Goal: Task Accomplishment & Management: Use online tool/utility

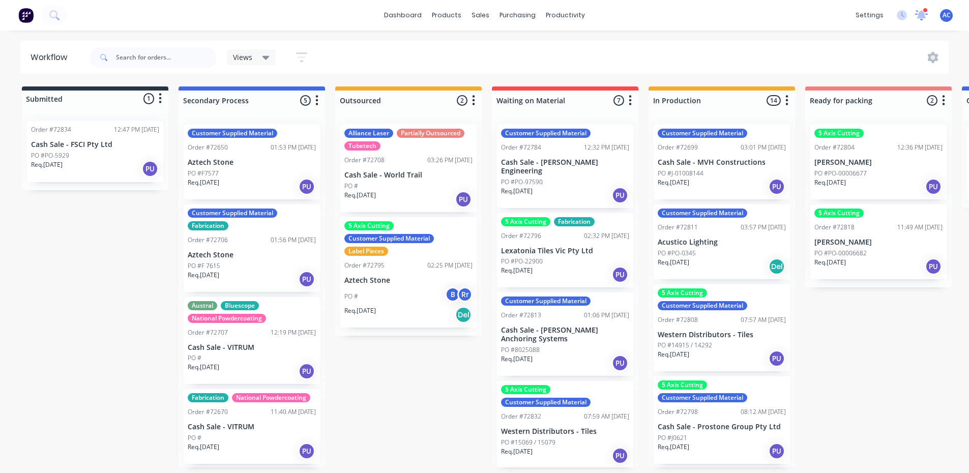
click at [922, 15] on icon at bounding box center [922, 14] width 10 height 9
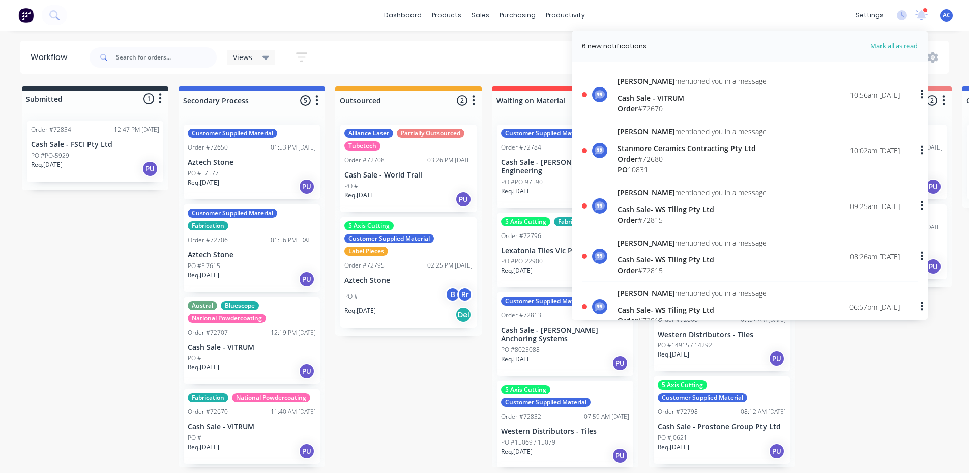
click at [667, 96] on div "Cash Sale - VITRUM" at bounding box center [691, 98] width 149 height 11
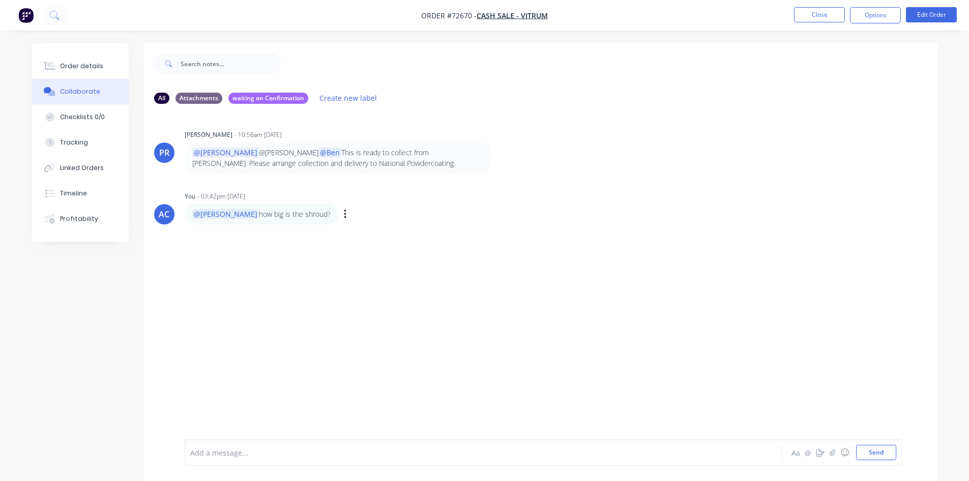
click at [315, 222] on div "@[PERSON_NAME] how big is the shroud? Labels Edit Delete" at bounding box center [344, 214] width 318 height 20
click at [343, 214] on div "Labels Edit Delete" at bounding box center [346, 214] width 6 height 15
click at [344, 214] on icon "button" at bounding box center [345, 215] width 3 height 12
click at [310, 265] on div "PR [PERSON_NAME] - 10:56am [DATE] @[PERSON_NAME] @[PERSON_NAME] @[PERSON_NAME] …" at bounding box center [540, 275] width 793 height 327
click at [831, 18] on button "Close" at bounding box center [819, 14] width 51 height 15
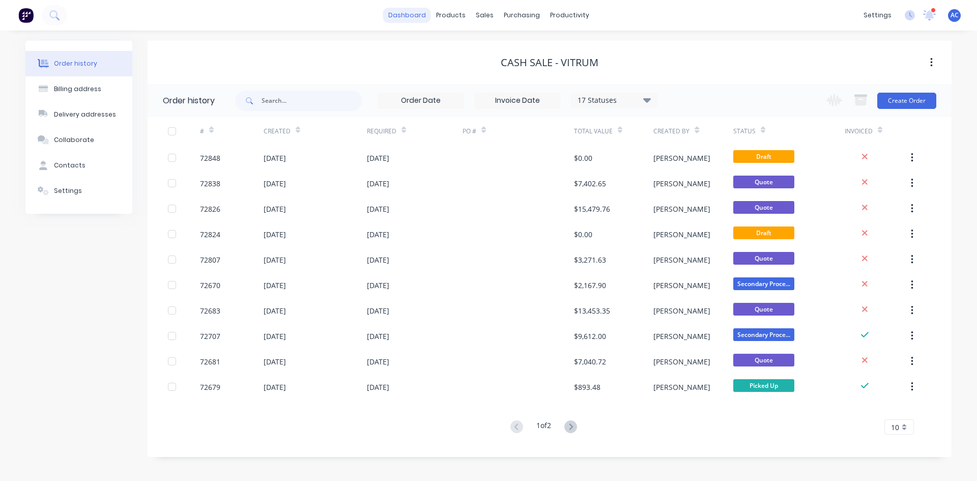
click at [405, 11] on link "dashboard" at bounding box center [407, 15] width 48 height 15
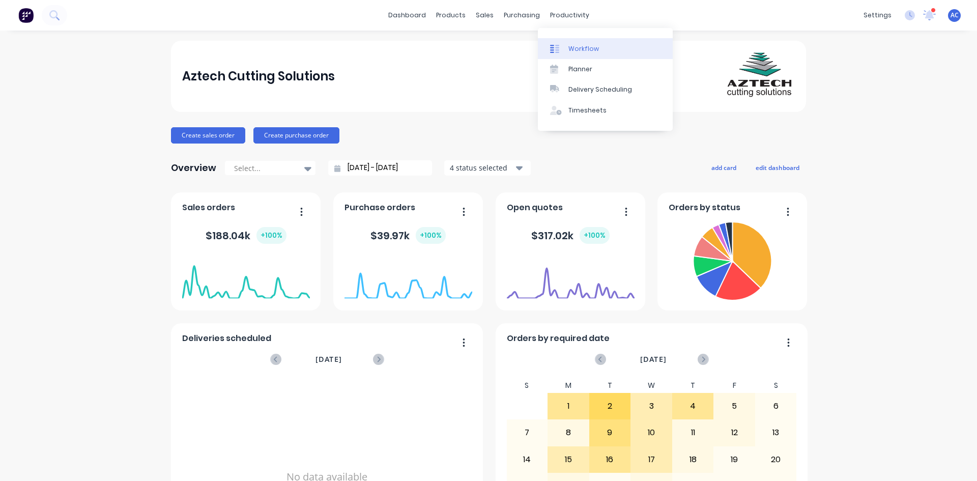
click at [574, 47] on div "Workflow" at bounding box center [583, 48] width 31 height 9
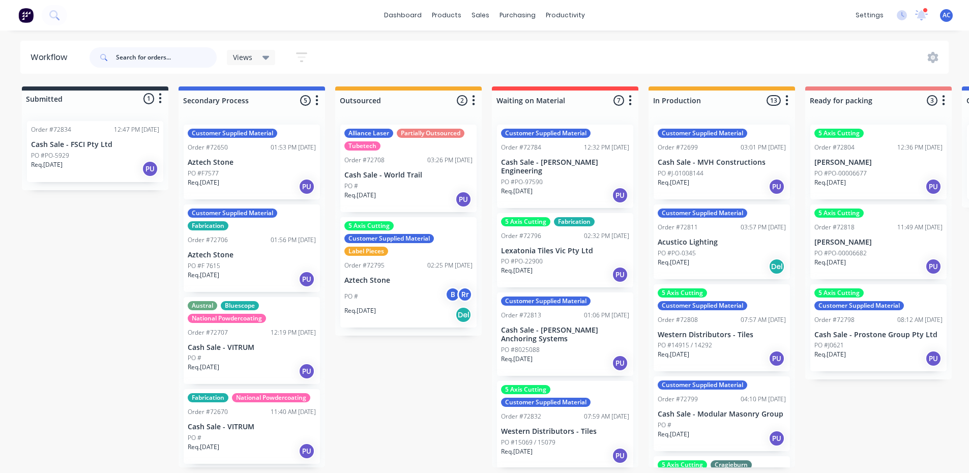
click at [155, 58] on input "text" at bounding box center [166, 57] width 101 height 20
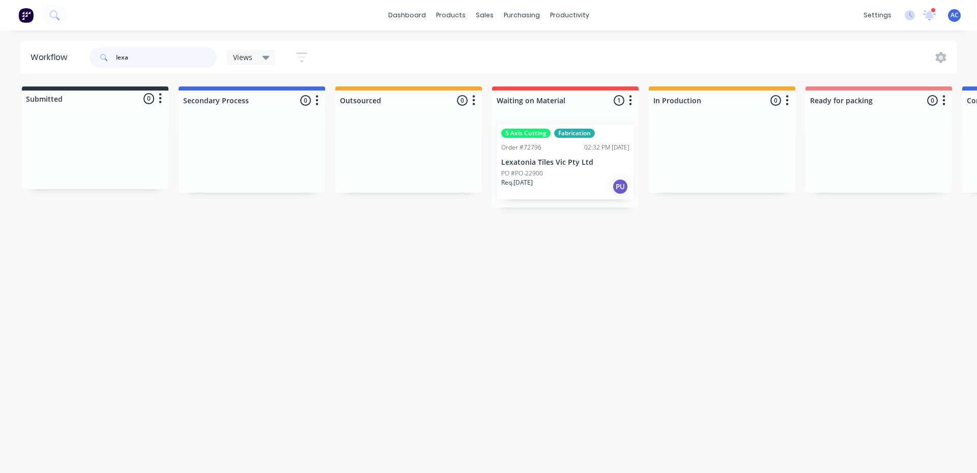
type input "lexa"
click at [573, 185] on div "Req. [DATE] PU" at bounding box center [565, 186] width 128 height 17
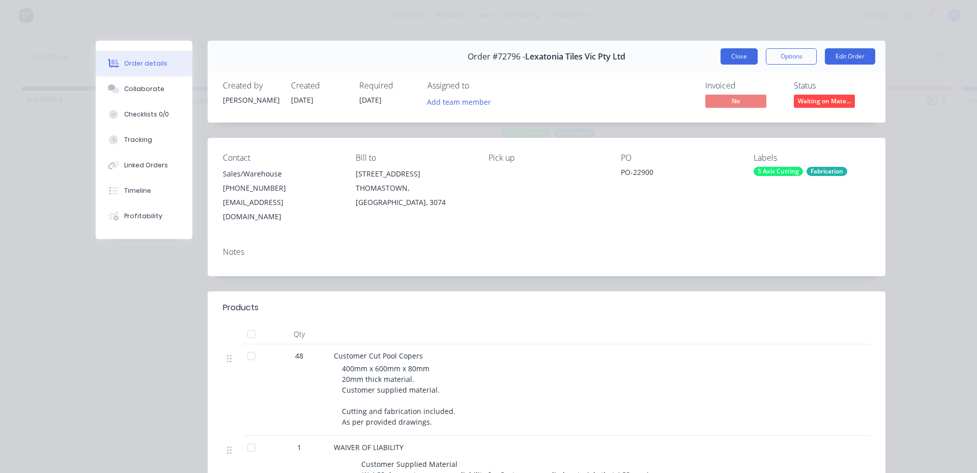
click at [735, 56] on button "Close" at bounding box center [738, 56] width 37 height 16
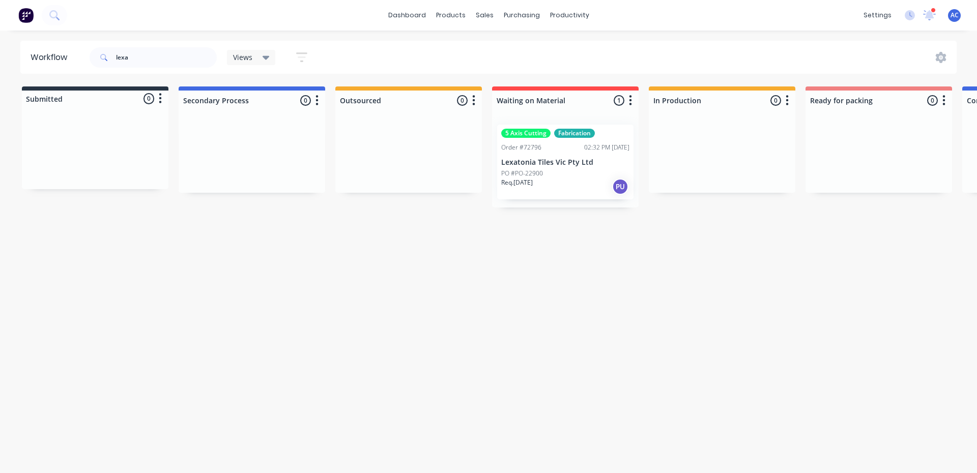
click at [574, 172] on div "PO #PO-22900" at bounding box center [565, 173] width 128 height 9
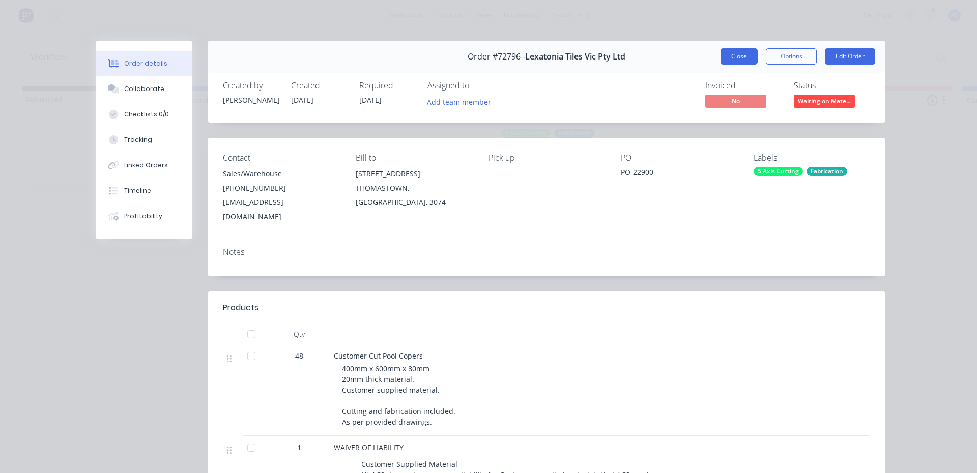
click at [744, 62] on button "Close" at bounding box center [738, 56] width 37 height 16
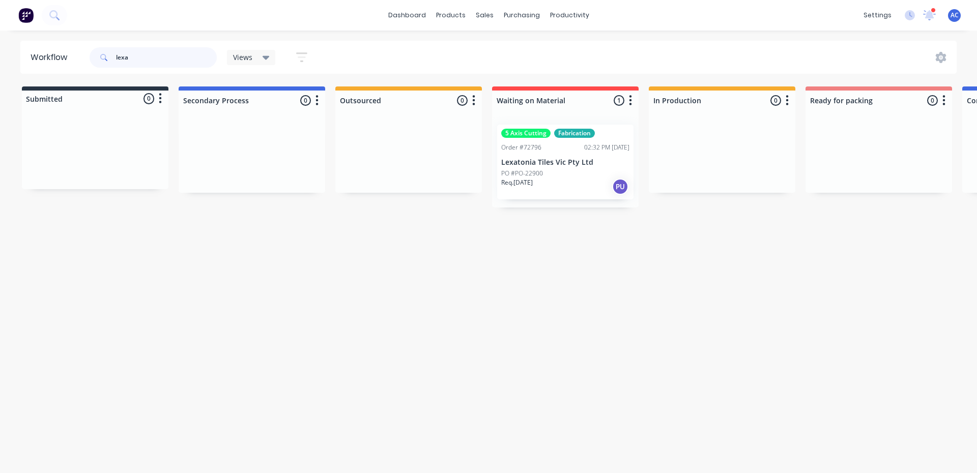
drag, startPoint x: 135, startPoint y: 57, endPoint x: 109, endPoint y: 57, distance: 26.5
click at [109, 57] on div "lexa" at bounding box center [153, 57] width 127 height 20
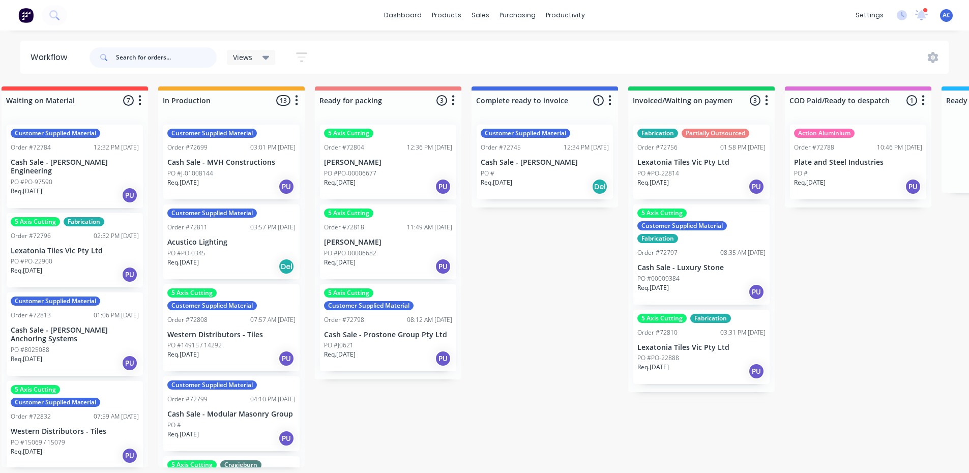
scroll to position [0, 491]
click at [136, 61] on input "text" at bounding box center [166, 57] width 101 height 20
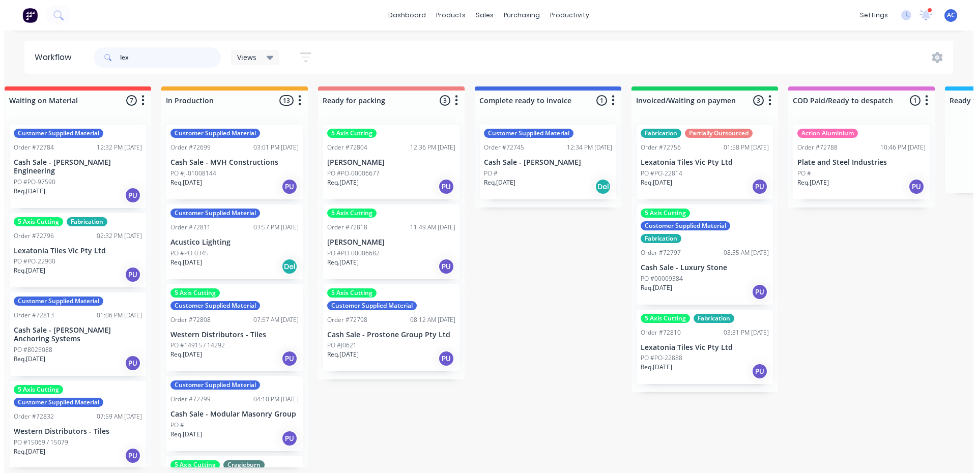
scroll to position [0, 0]
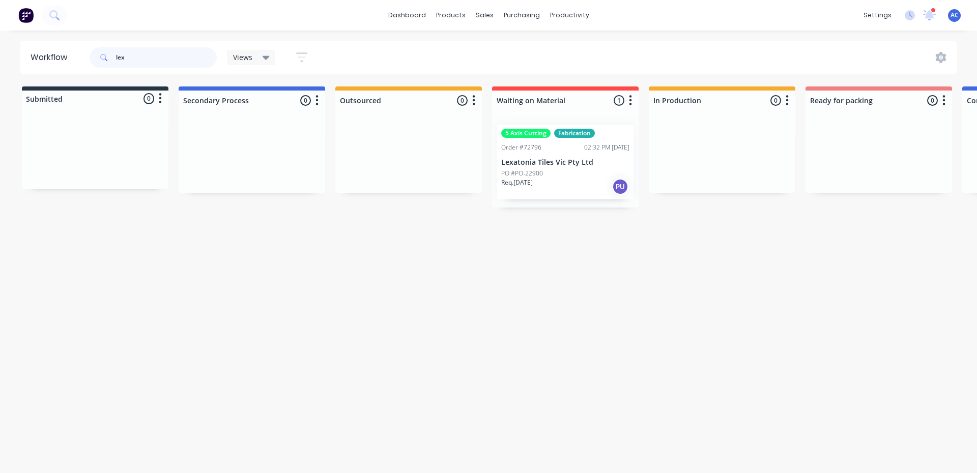
type input "lex"
click at [579, 187] on div "Req. [DATE] PU" at bounding box center [565, 186] width 128 height 17
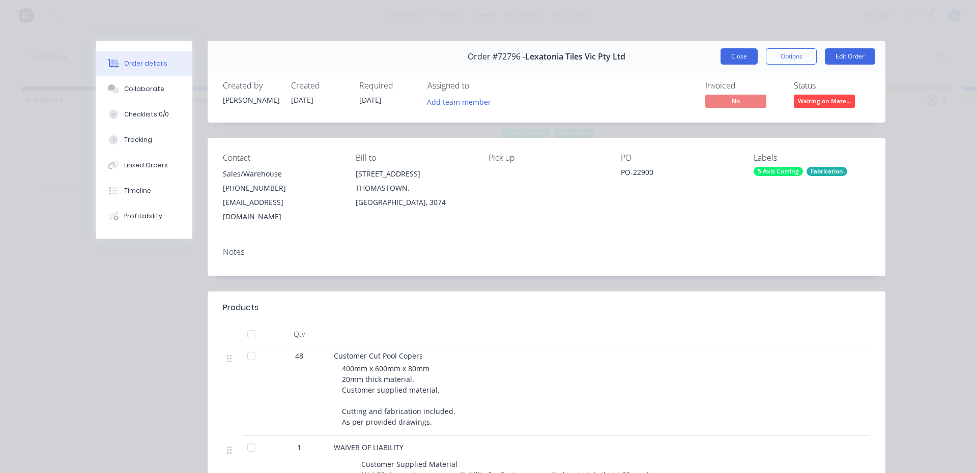
click at [725, 57] on button "Close" at bounding box center [738, 56] width 37 height 16
